Goal: Task Accomplishment & Management: Manage account settings

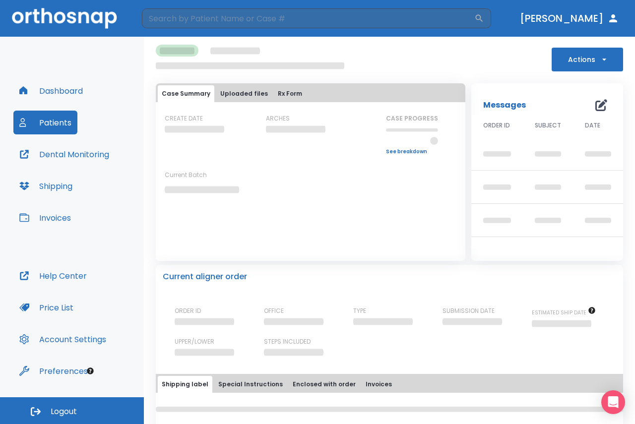
click at [68, 119] on button "Patients" at bounding box center [45, 123] width 64 height 24
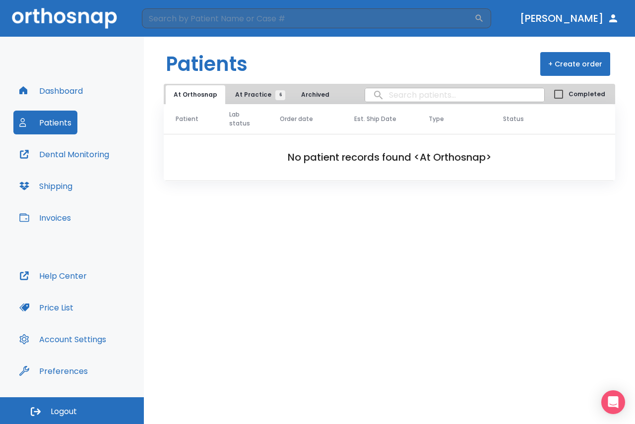
click at [271, 103] on button "At Practice 6" at bounding box center [257, 94] width 61 height 19
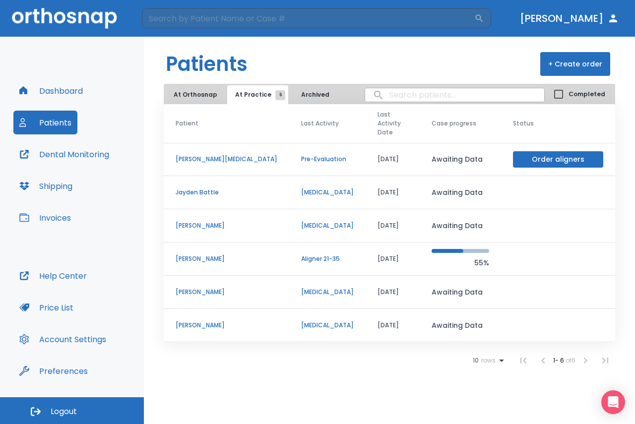
click at [294, 246] on td "Aligner 21-35" at bounding box center [327, 259] width 76 height 33
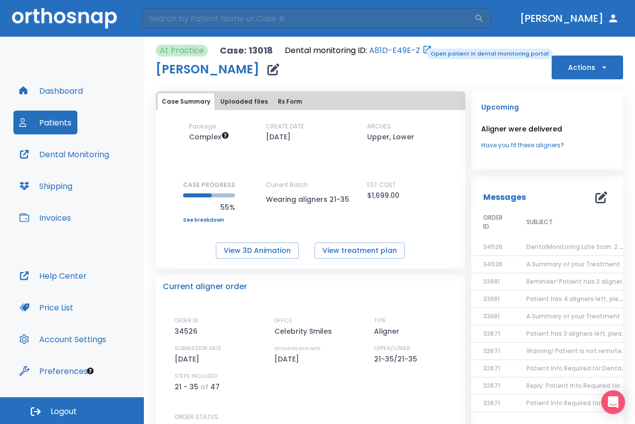
click at [424, 48] on icon "Open patient in dental monitoring portal" at bounding box center [427, 49] width 7 height 7
click at [402, 48] on link "A81D-E49E-Z" at bounding box center [394, 51] width 51 height 12
